Goal: Task Accomplishment & Management: Manage account settings

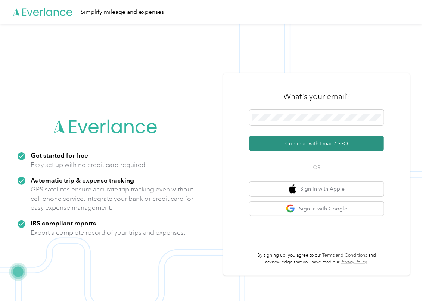
click at [280, 136] on button "Continue with Email / SSO" at bounding box center [316, 144] width 134 height 16
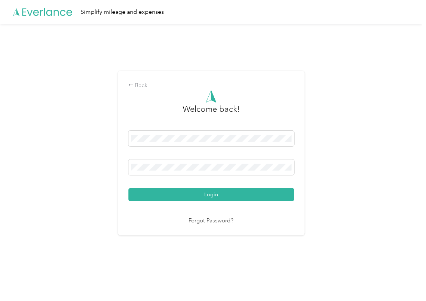
click at [159, 190] on button "Login" at bounding box center [211, 194] width 166 height 13
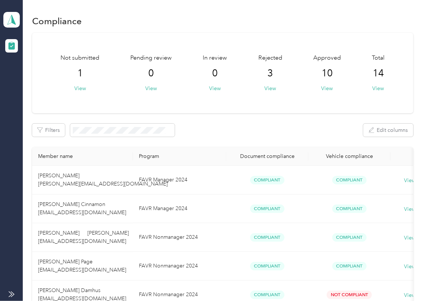
click at [238, 135] on div "Filters Edit columns" at bounding box center [222, 130] width 381 height 13
click at [12, 19] on polygon at bounding box center [14, 20] width 4 height 10
click at [31, 79] on div "Log out" at bounding box center [24, 78] width 29 height 8
